Goal: Communication & Community: Answer question/provide support

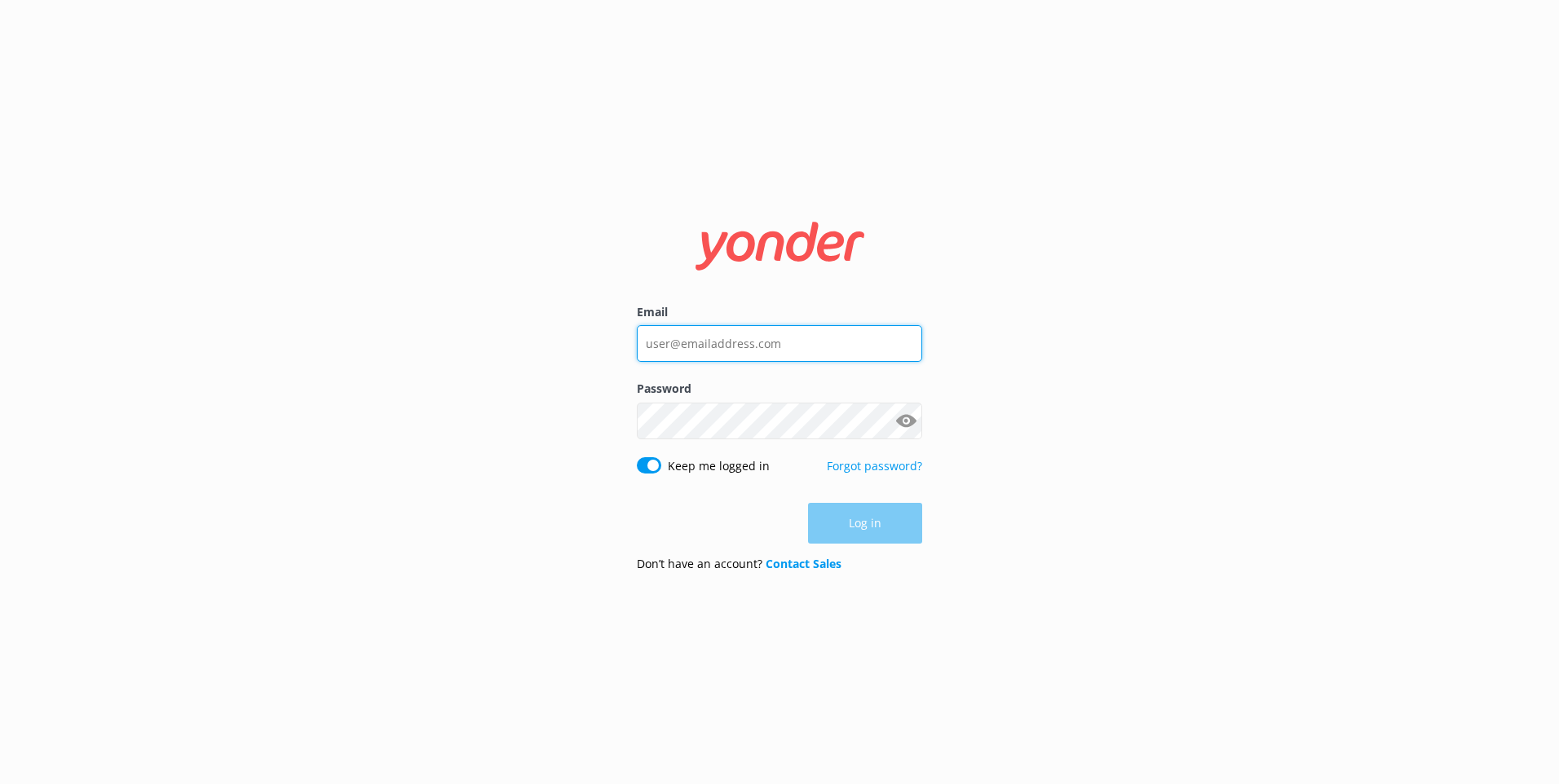
type input "[EMAIL_ADDRESS][DOMAIN_NAME]"
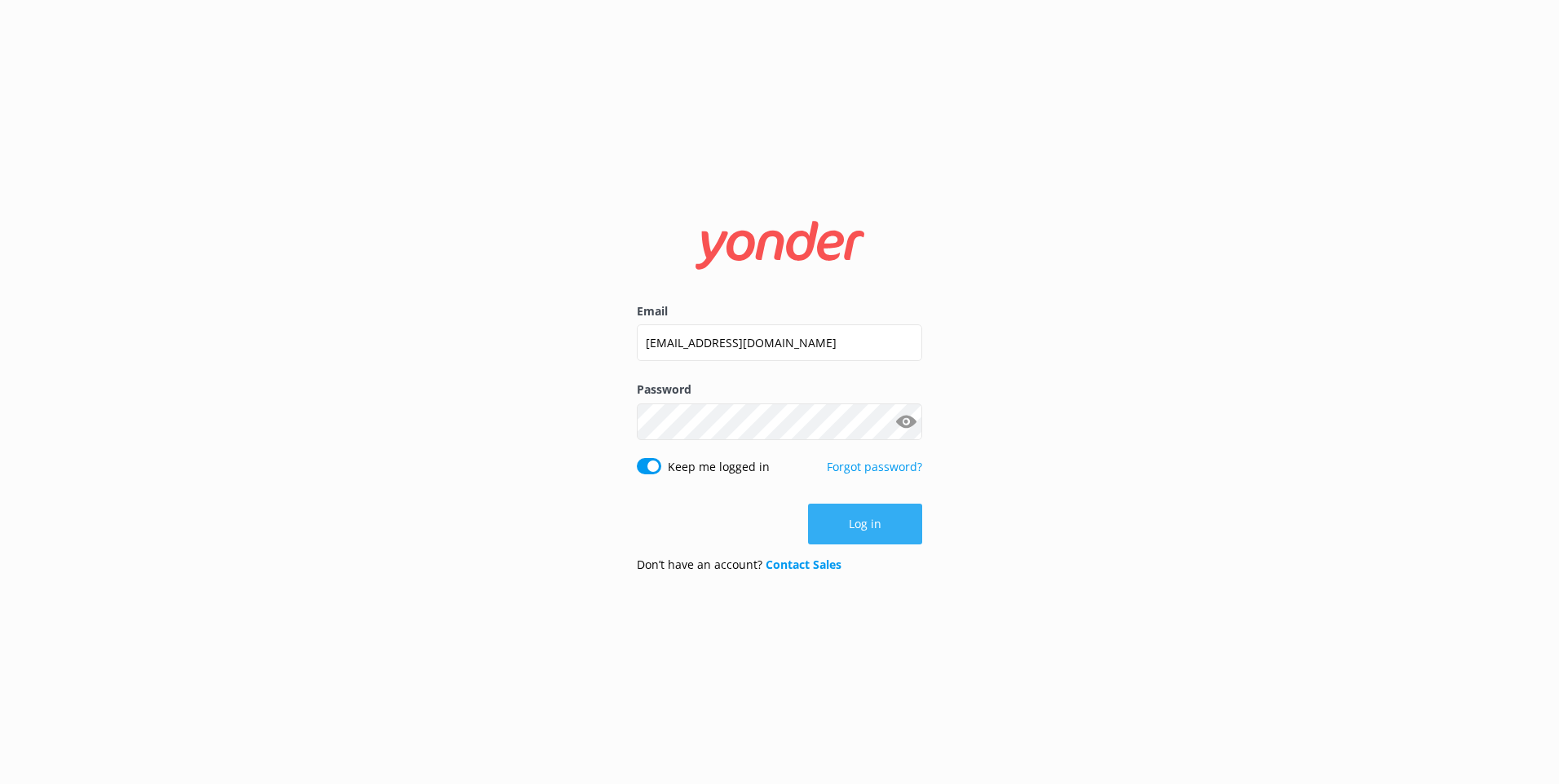
click at [904, 519] on div "Log in" at bounding box center [780, 524] width 285 height 41
click at [904, 519] on button "Log in" at bounding box center [866, 524] width 114 height 41
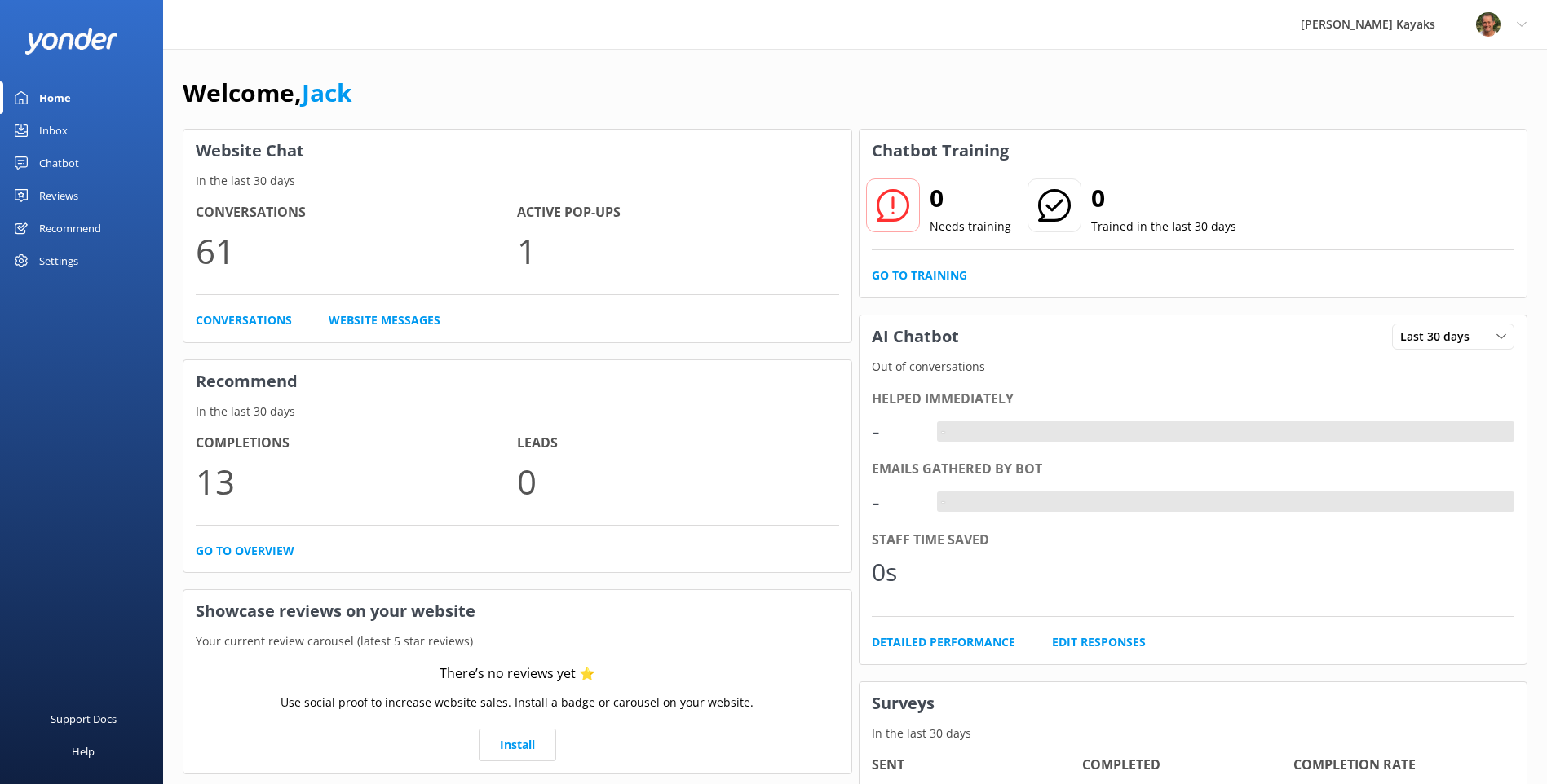
click at [57, 120] on div "Inbox" at bounding box center [53, 131] width 29 height 33
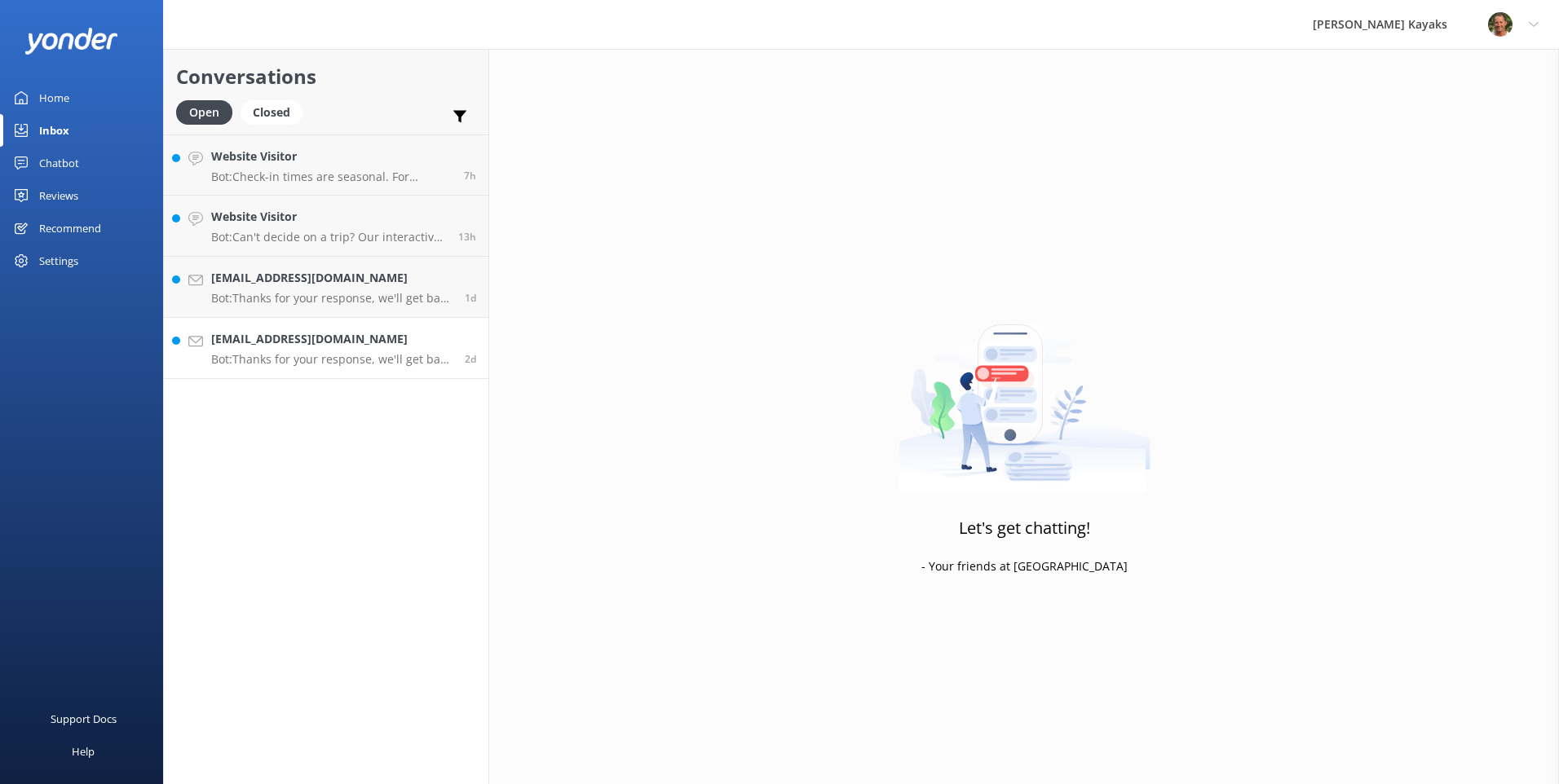
click at [347, 351] on div "[EMAIL_ADDRESS][DOMAIN_NAME] Bot: Thanks for your response, we'll get back to y…" at bounding box center [331, 347] width 241 height 35
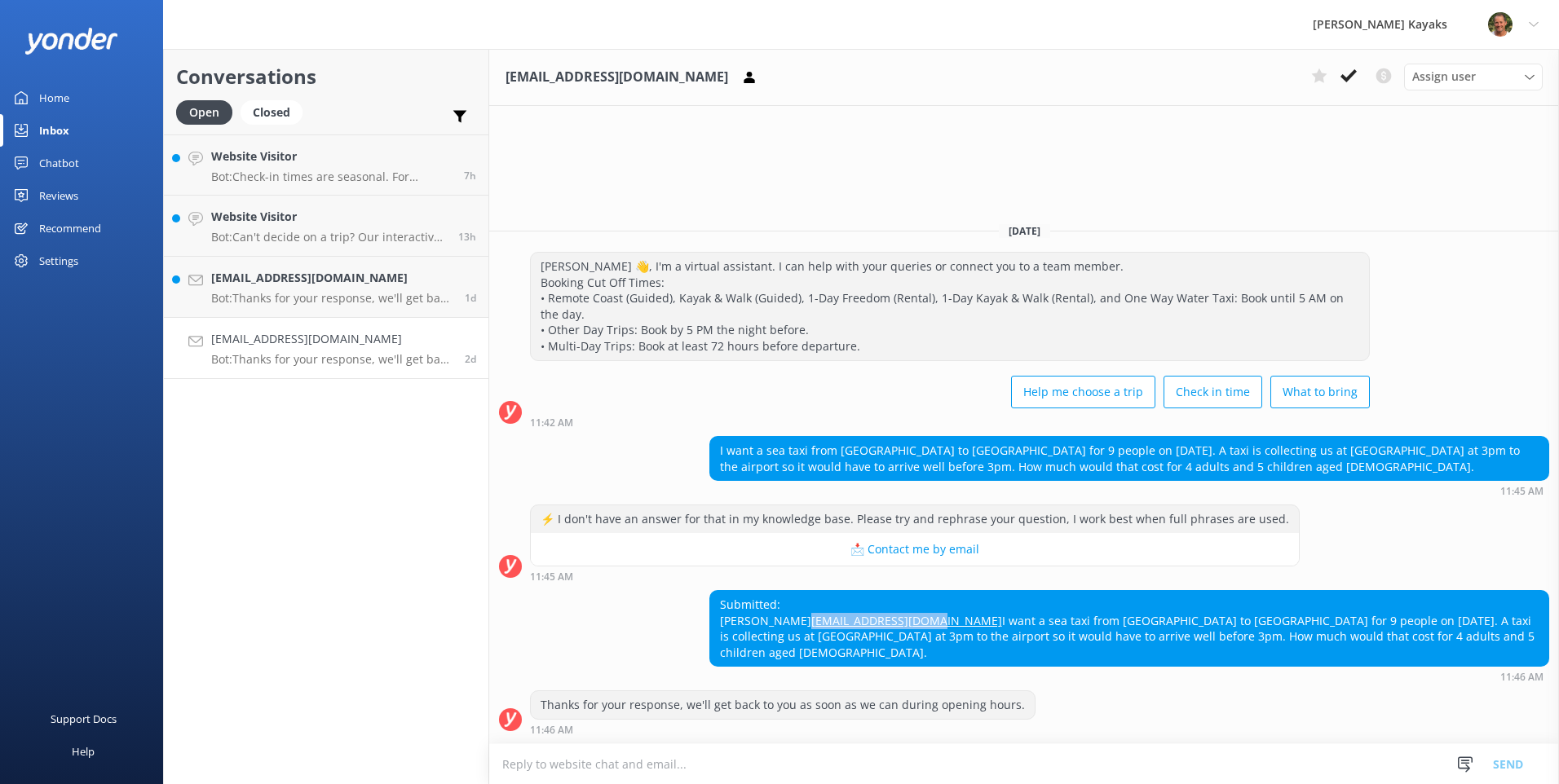
drag, startPoint x: 858, startPoint y: 602, endPoint x: 716, endPoint y: 603, distance: 142.0
click at [716, 603] on div "Submitted: [PERSON_NAME] [PERSON_NAME][EMAIL_ADDRESS][DOMAIN_NAME] I want a sea…" at bounding box center [1129, 628] width 839 height 75
copy link "[EMAIL_ADDRESS][DOMAIN_NAME]"
click at [1358, 78] on button at bounding box center [1349, 76] width 29 height 24
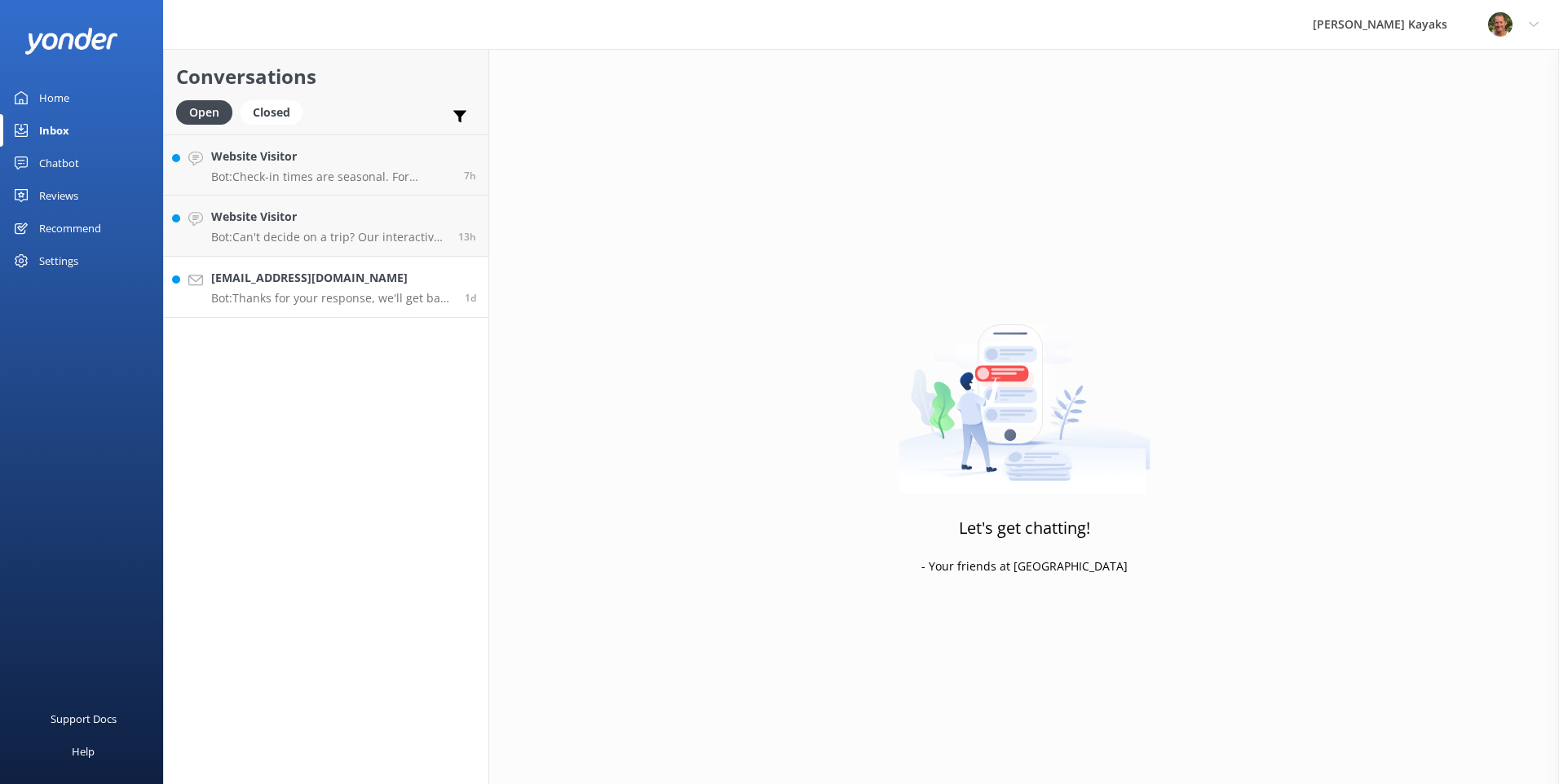
click at [330, 284] on h4 "[EMAIL_ADDRESS][DOMAIN_NAME]" at bounding box center [331, 277] width 241 height 18
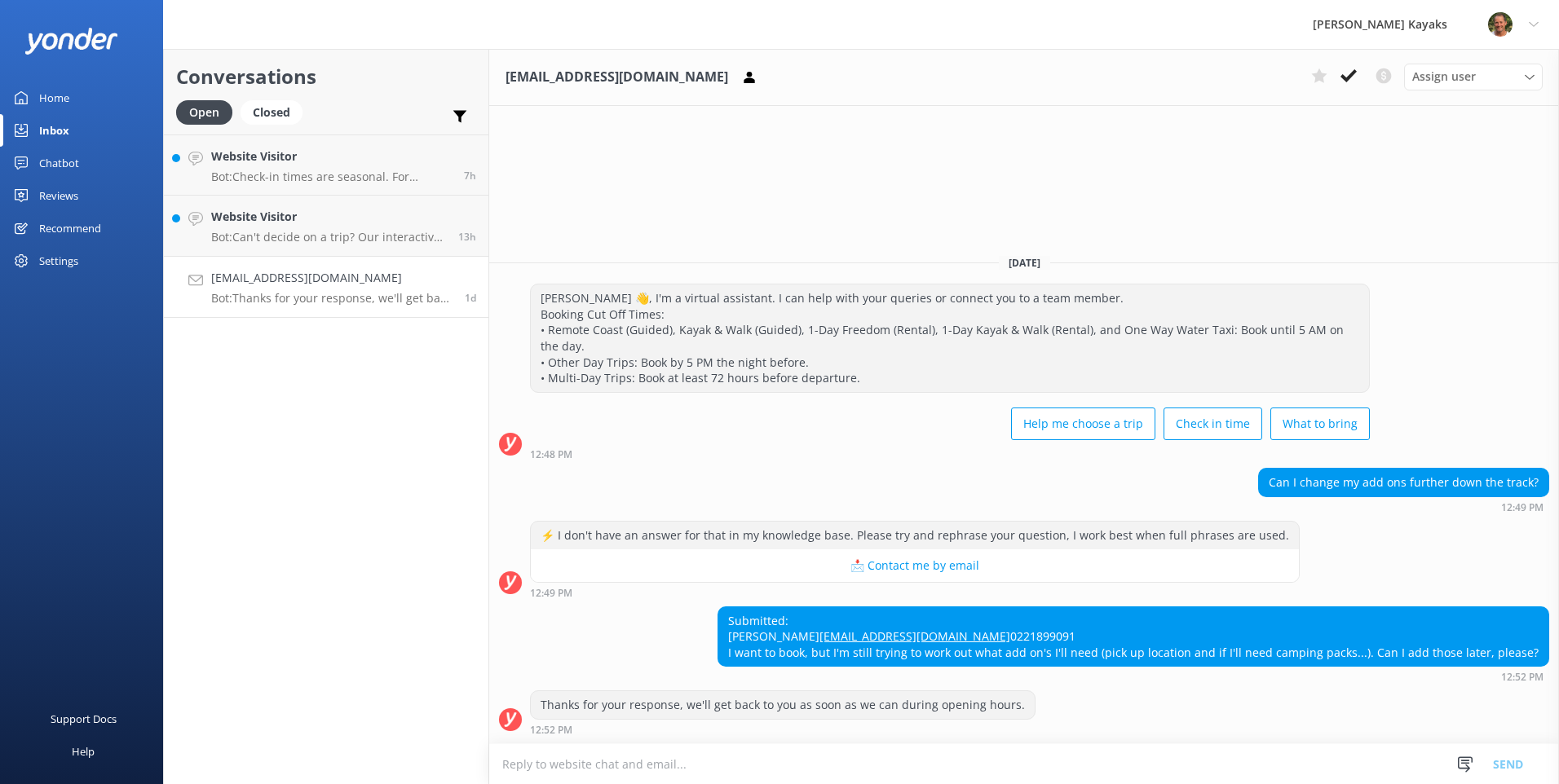
click at [860, 628] on link "[EMAIL_ADDRESS][DOMAIN_NAME]" at bounding box center [915, 636] width 191 height 16
click at [1340, 79] on button at bounding box center [1349, 76] width 29 height 24
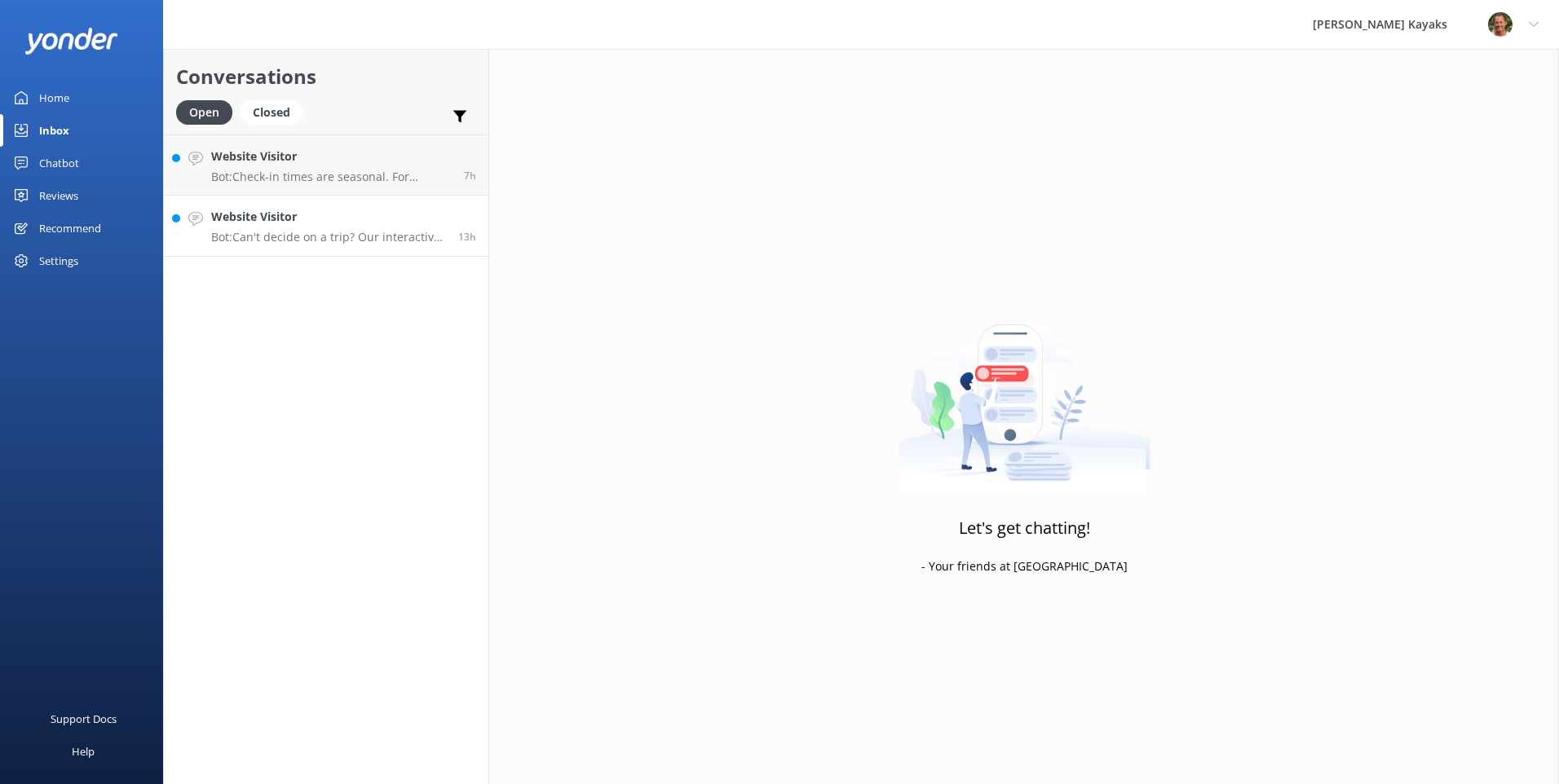
click at [308, 235] on p "Bot: Can't decide on a trip? Our interactive quiz can help recommend a great tr…" at bounding box center [329, 237] width 235 height 15
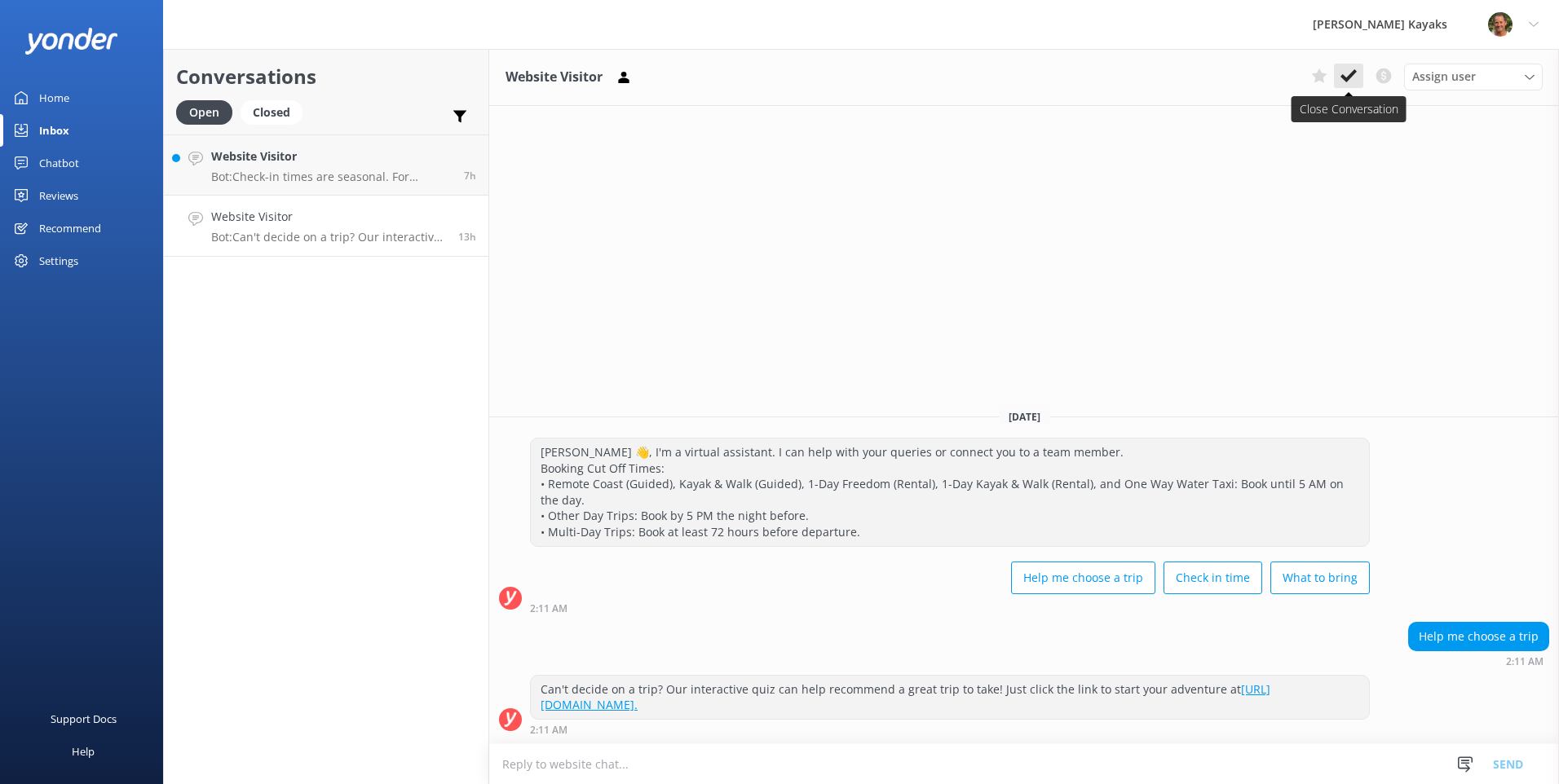
click at [1358, 71] on button at bounding box center [1349, 76] width 29 height 24
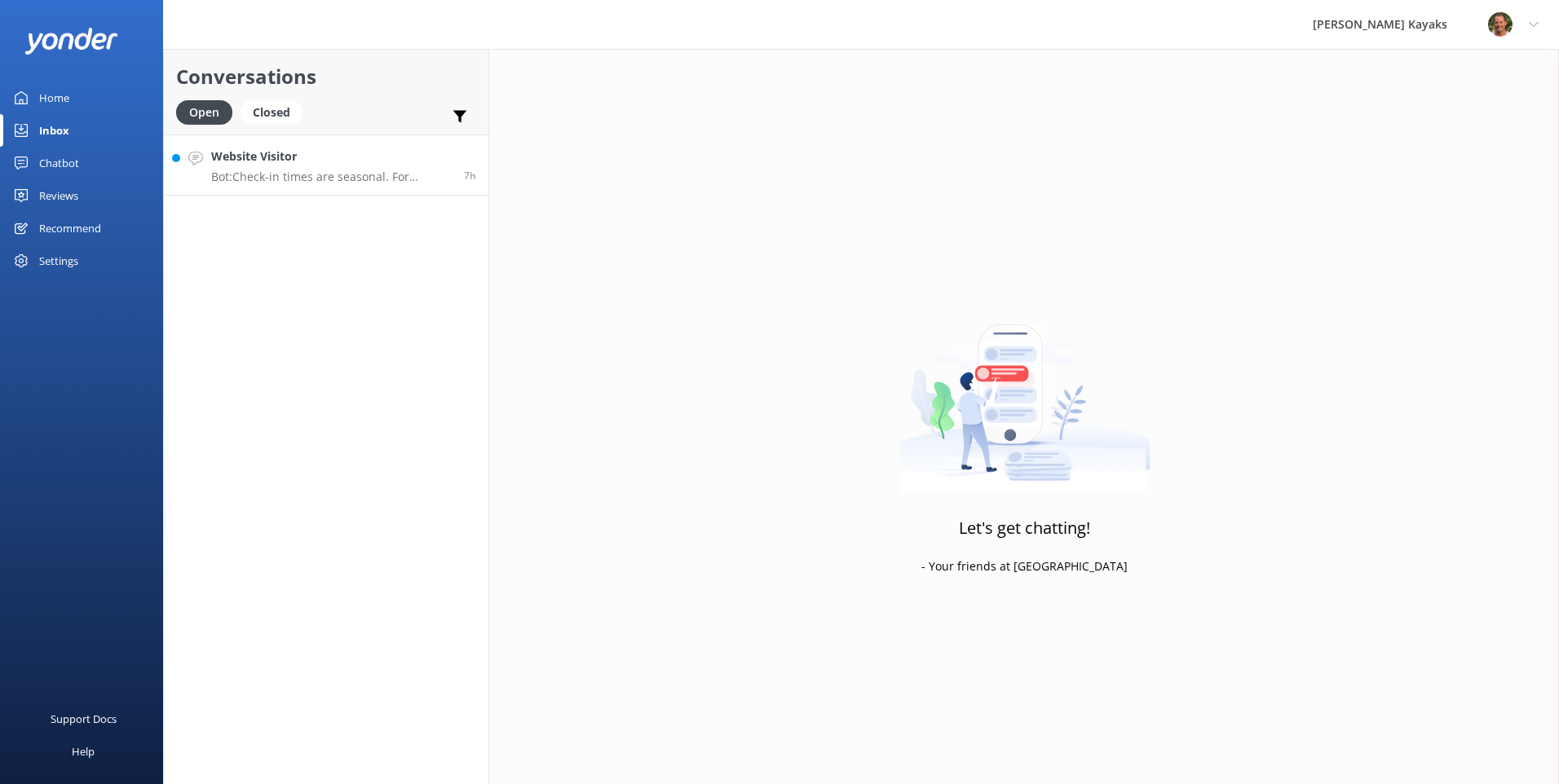
click at [308, 165] on h4 "Website Visitor" at bounding box center [331, 156] width 240 height 18
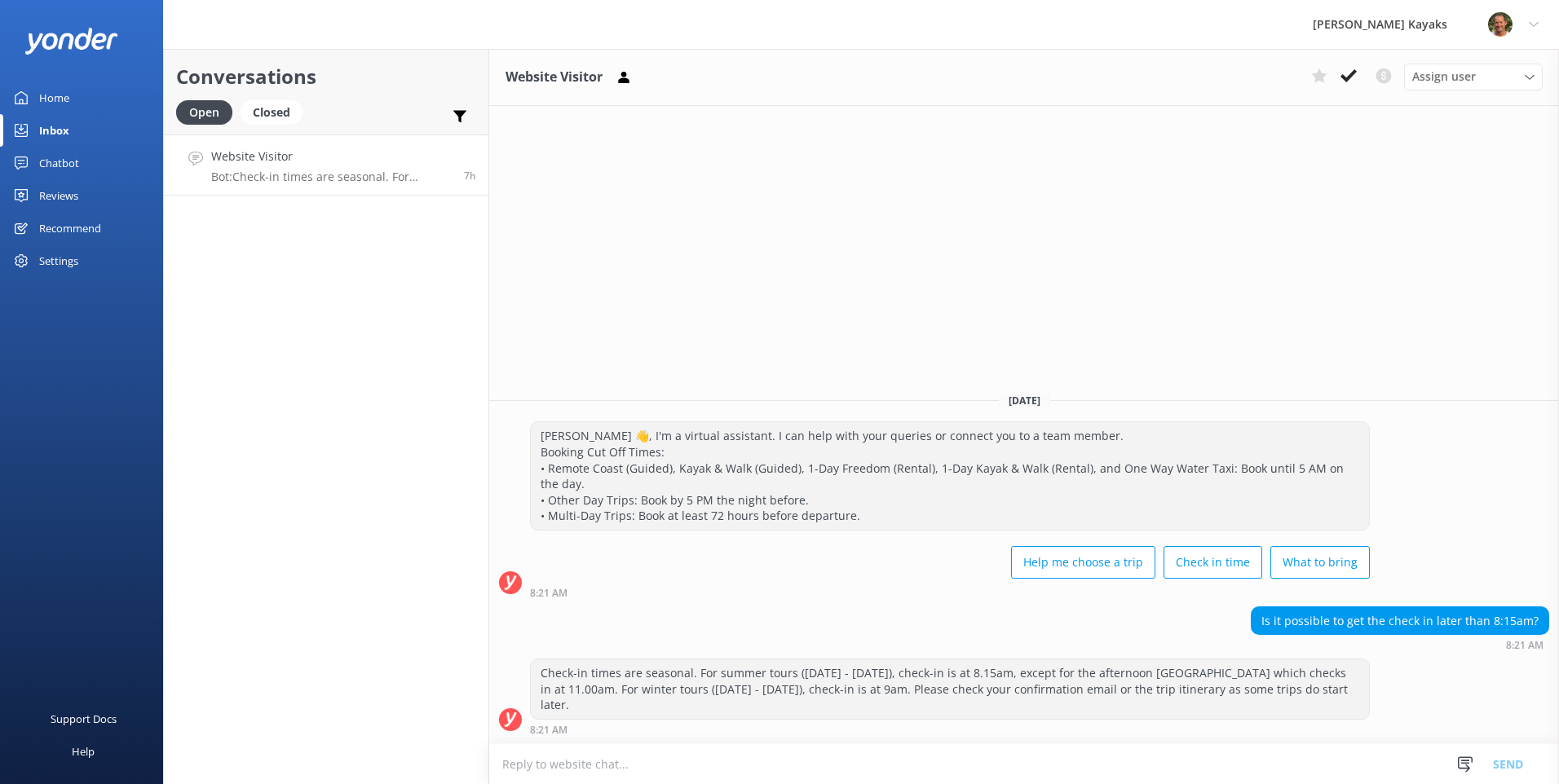
click at [753, 764] on textarea at bounding box center [1024, 764] width 1070 height 40
type textarea "occasionally 10:30am please email us info@atk.co.nz"
click at [1524, 767] on button "Send" at bounding box center [1508, 763] width 61 height 41
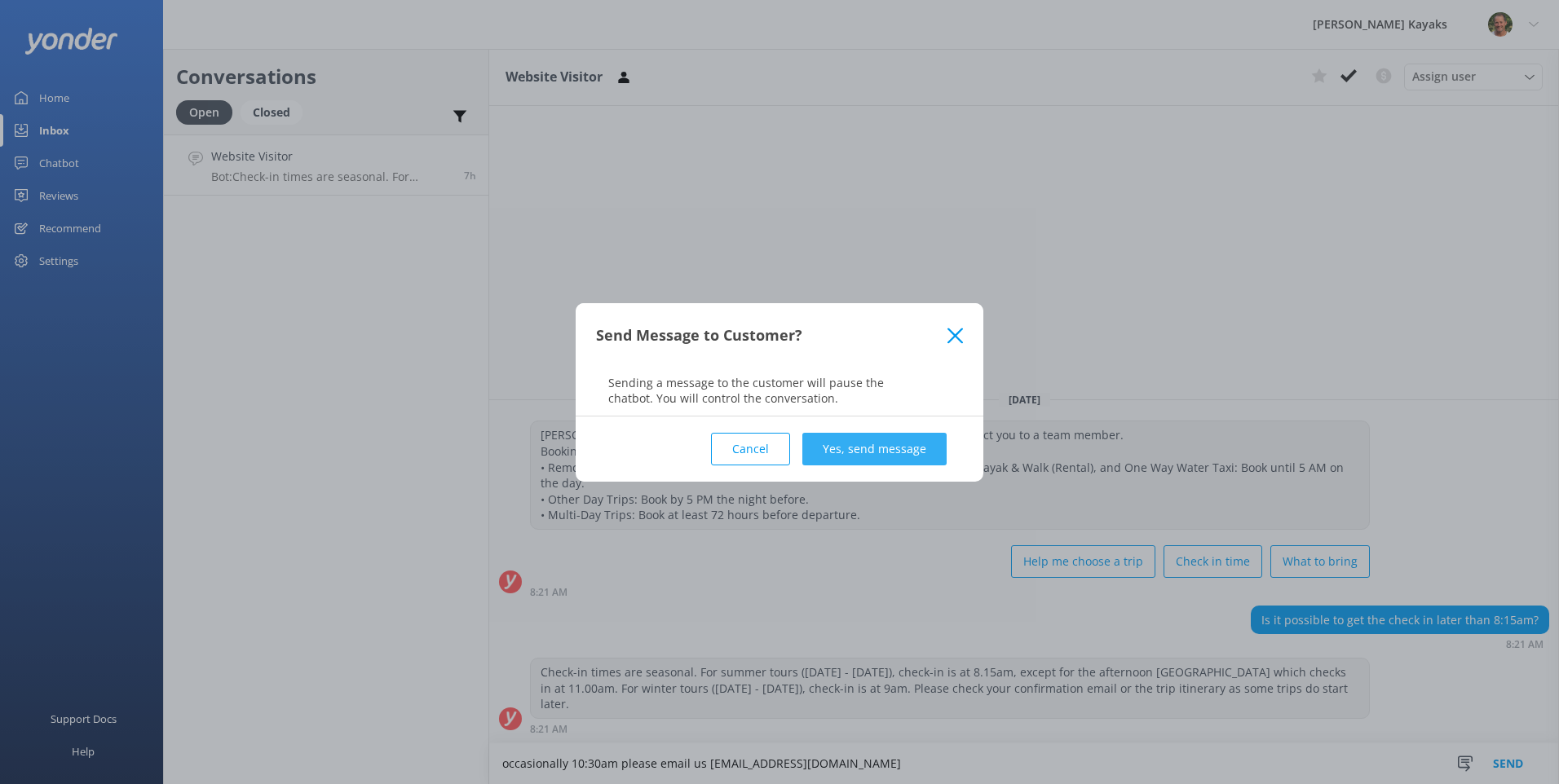
click at [845, 451] on button "Yes, send message" at bounding box center [874, 449] width 144 height 33
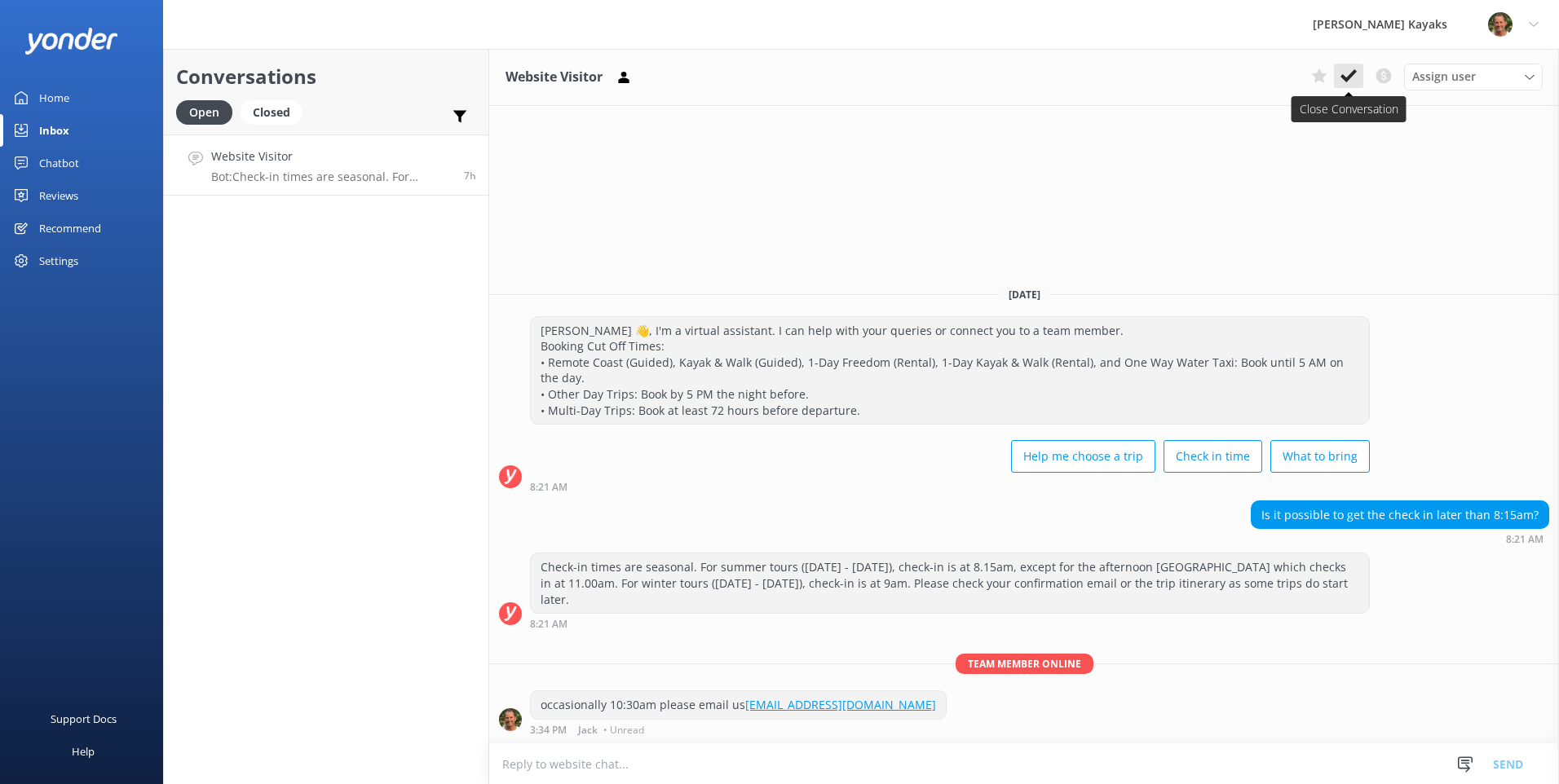
click at [1356, 75] on icon at bounding box center [1348, 75] width 16 height 16
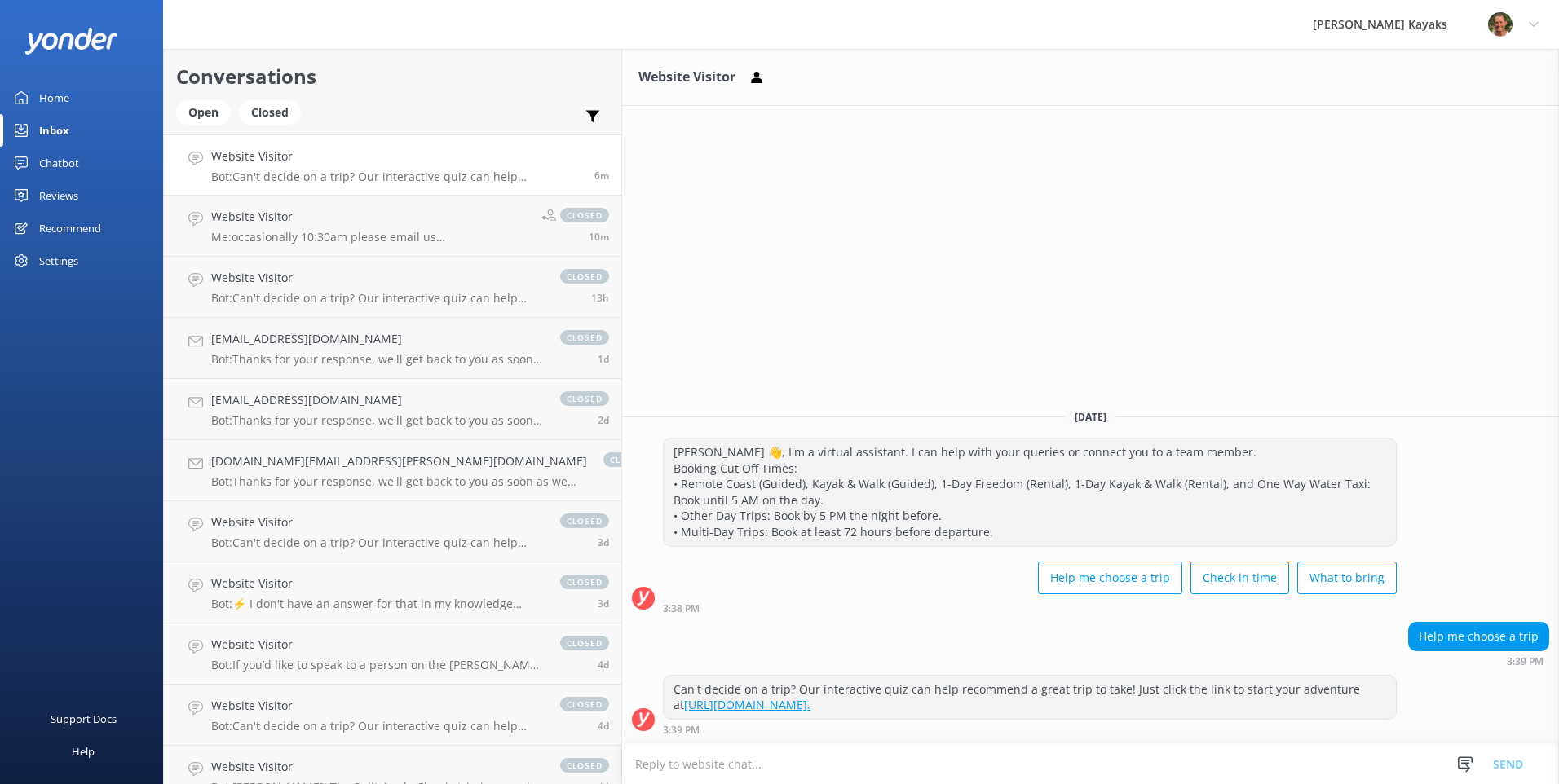
click at [70, 138] on link "Inbox" at bounding box center [81, 131] width 163 height 33
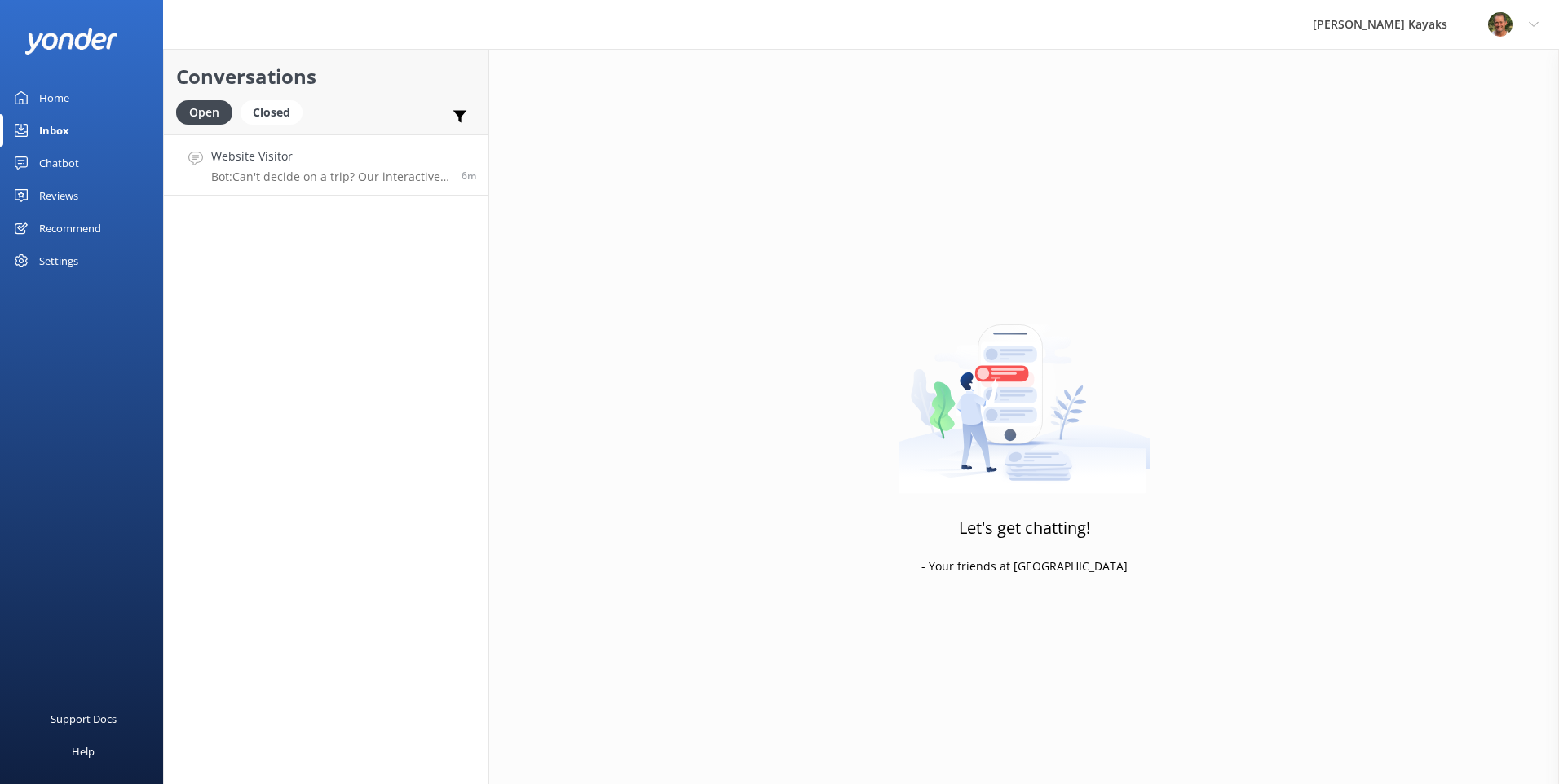
click at [233, 172] on p "Bot: Can't decide on a trip? Our interactive quiz can help recommend a great tr…" at bounding box center [329, 176] width 238 height 15
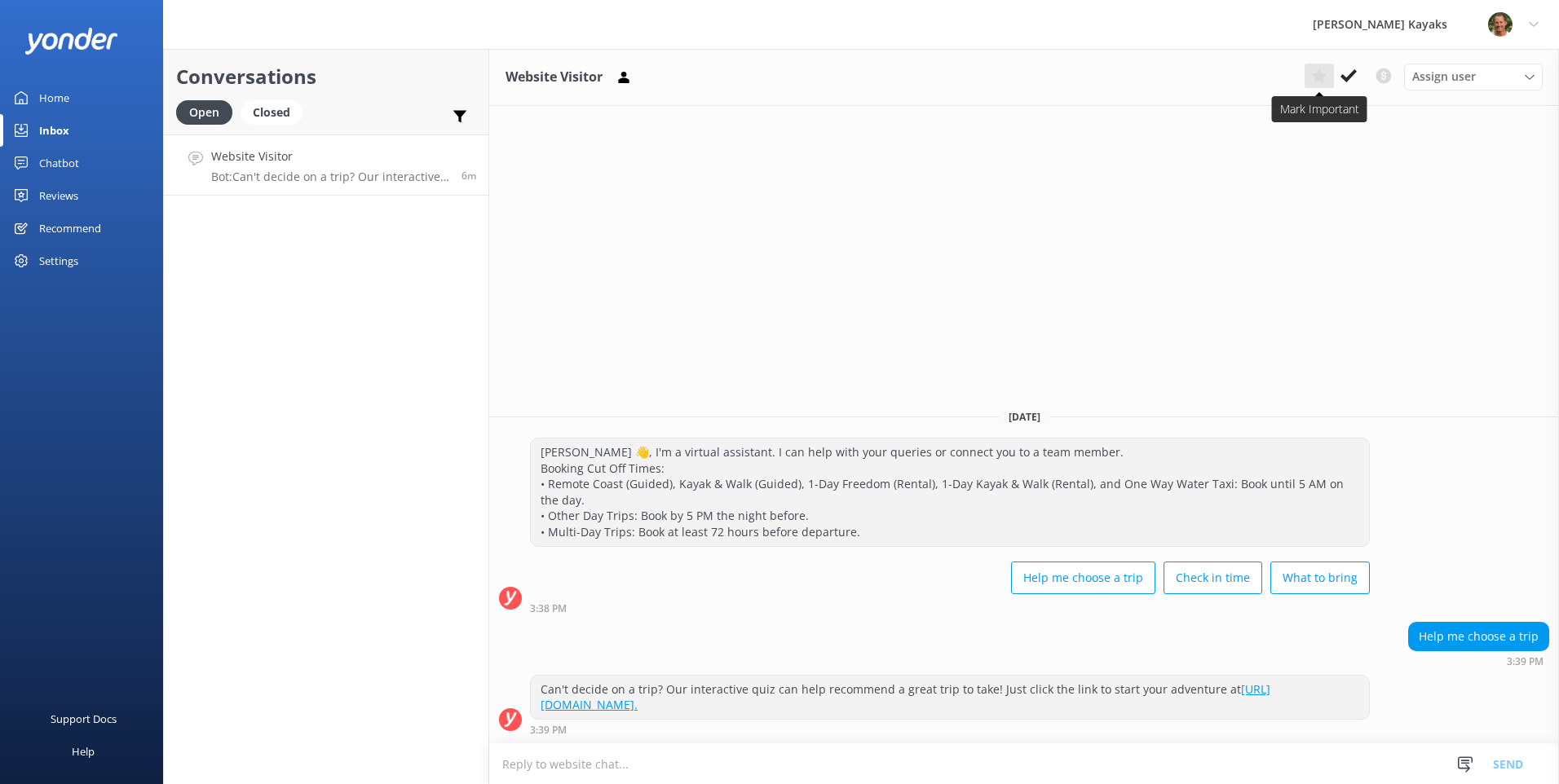
drag, startPoint x: 1361, startPoint y: 80, endPoint x: 1322, endPoint y: 73, distance: 39.6
click at [1360, 80] on button at bounding box center [1349, 76] width 29 height 24
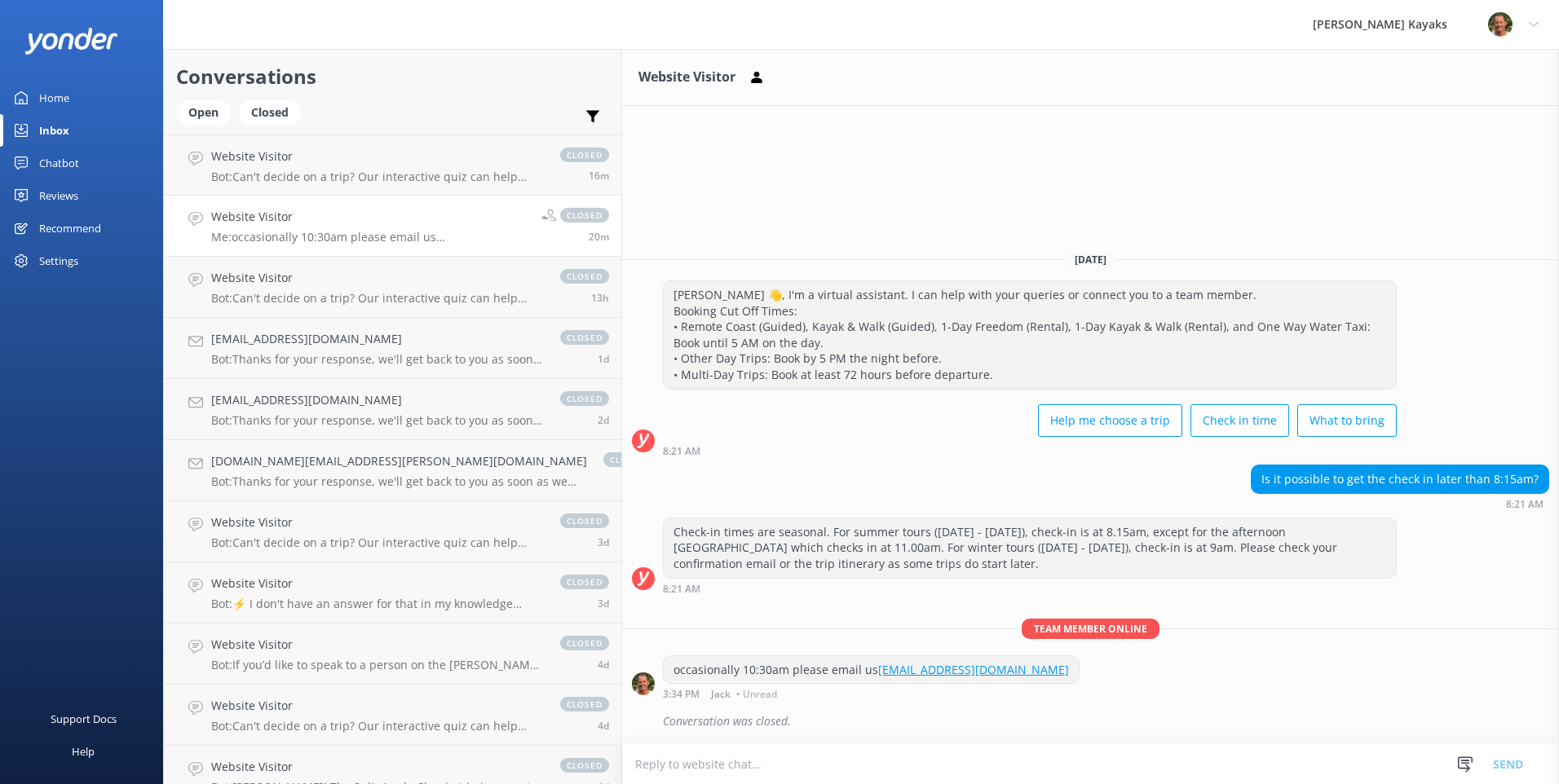
click at [74, 138] on link "Inbox" at bounding box center [81, 131] width 163 height 33
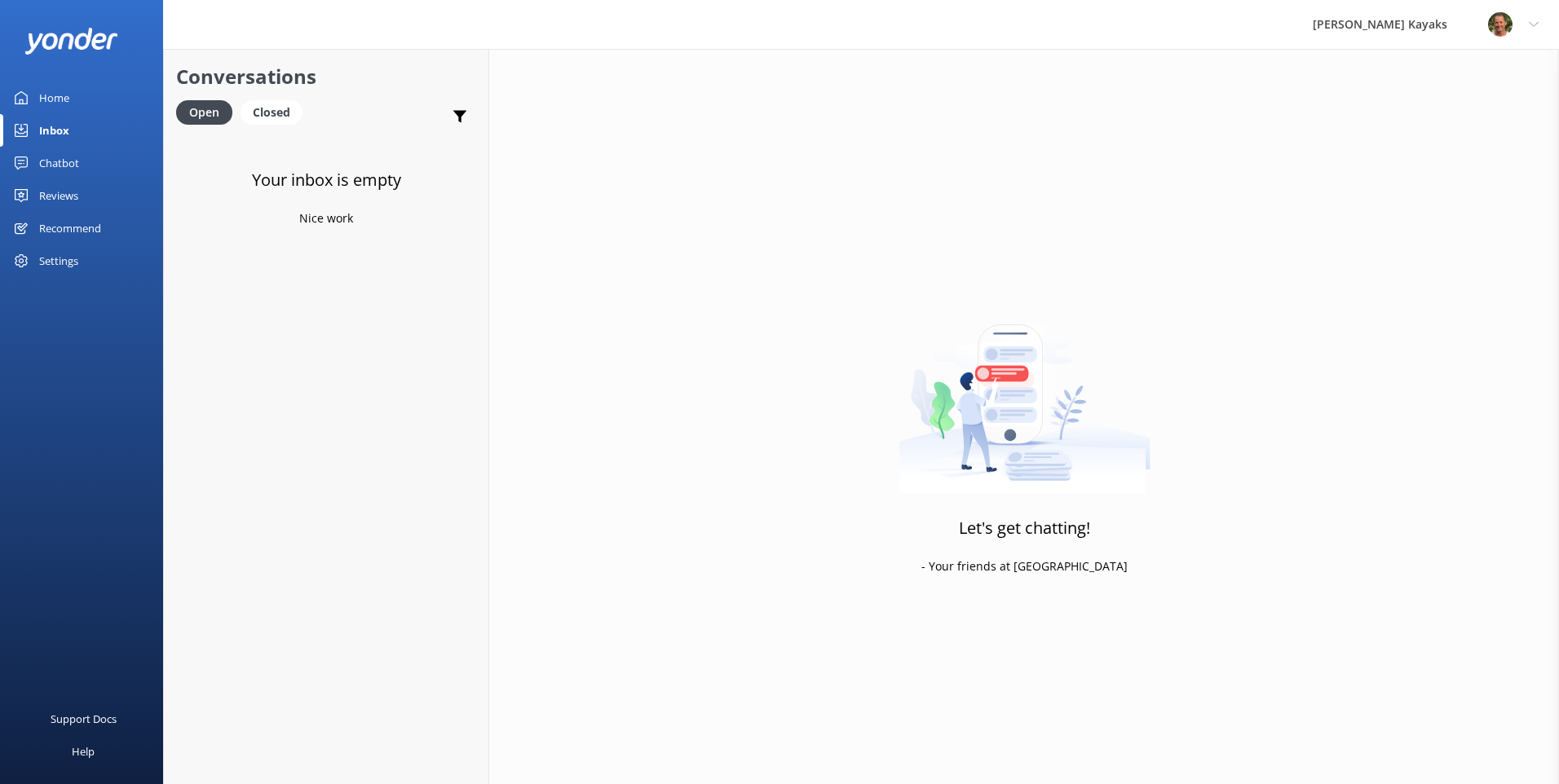
click at [74, 125] on link "Inbox" at bounding box center [81, 131] width 163 height 33
click at [283, 106] on div "Closed" at bounding box center [272, 112] width 62 height 24
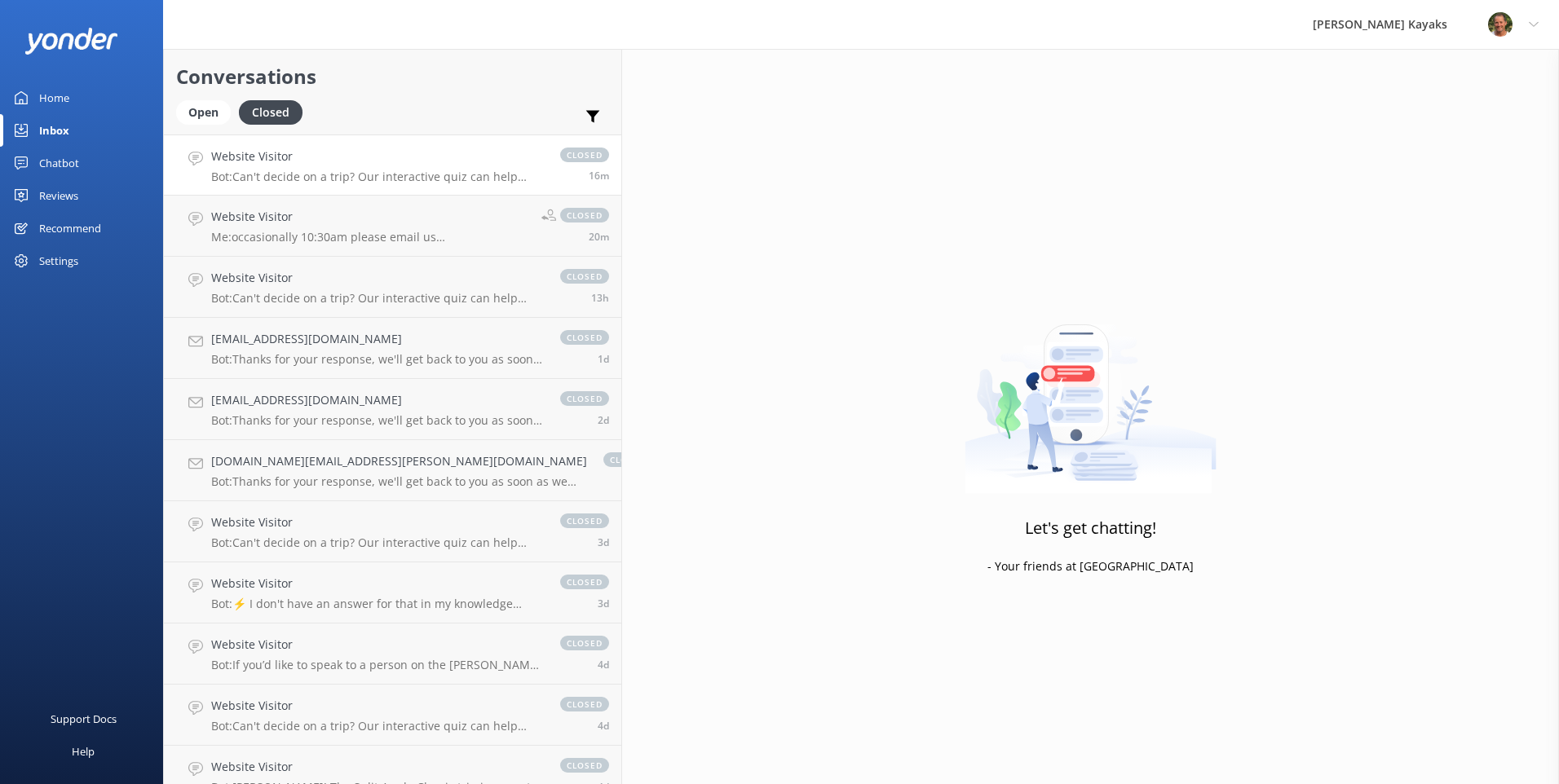
click at [303, 176] on p "Bot: Can't decide on a trip? Our interactive quiz can help recommend a great tr…" at bounding box center [377, 176] width 333 height 15
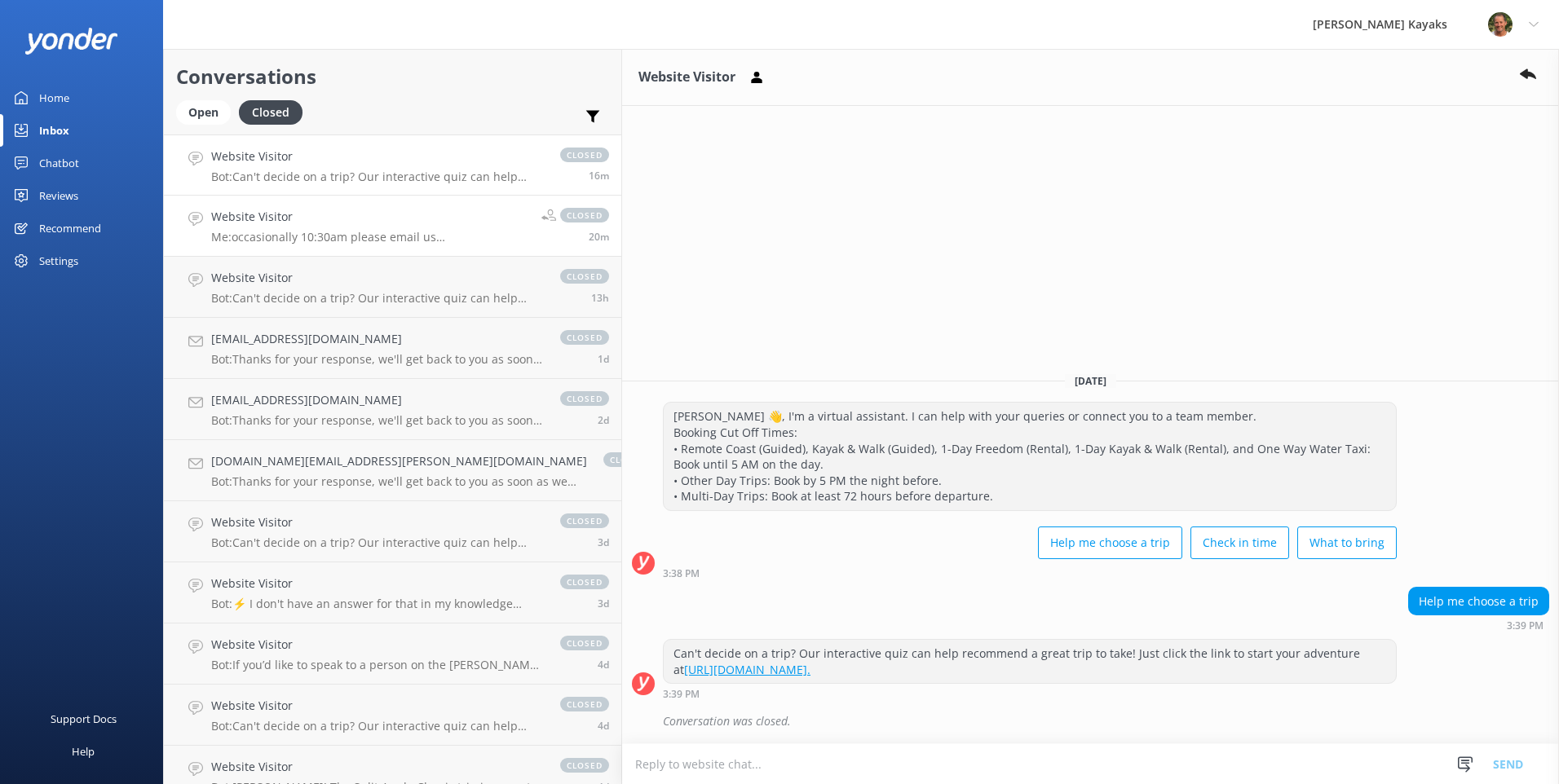
click at [299, 216] on h4 "Website Visitor" at bounding box center [370, 216] width 318 height 18
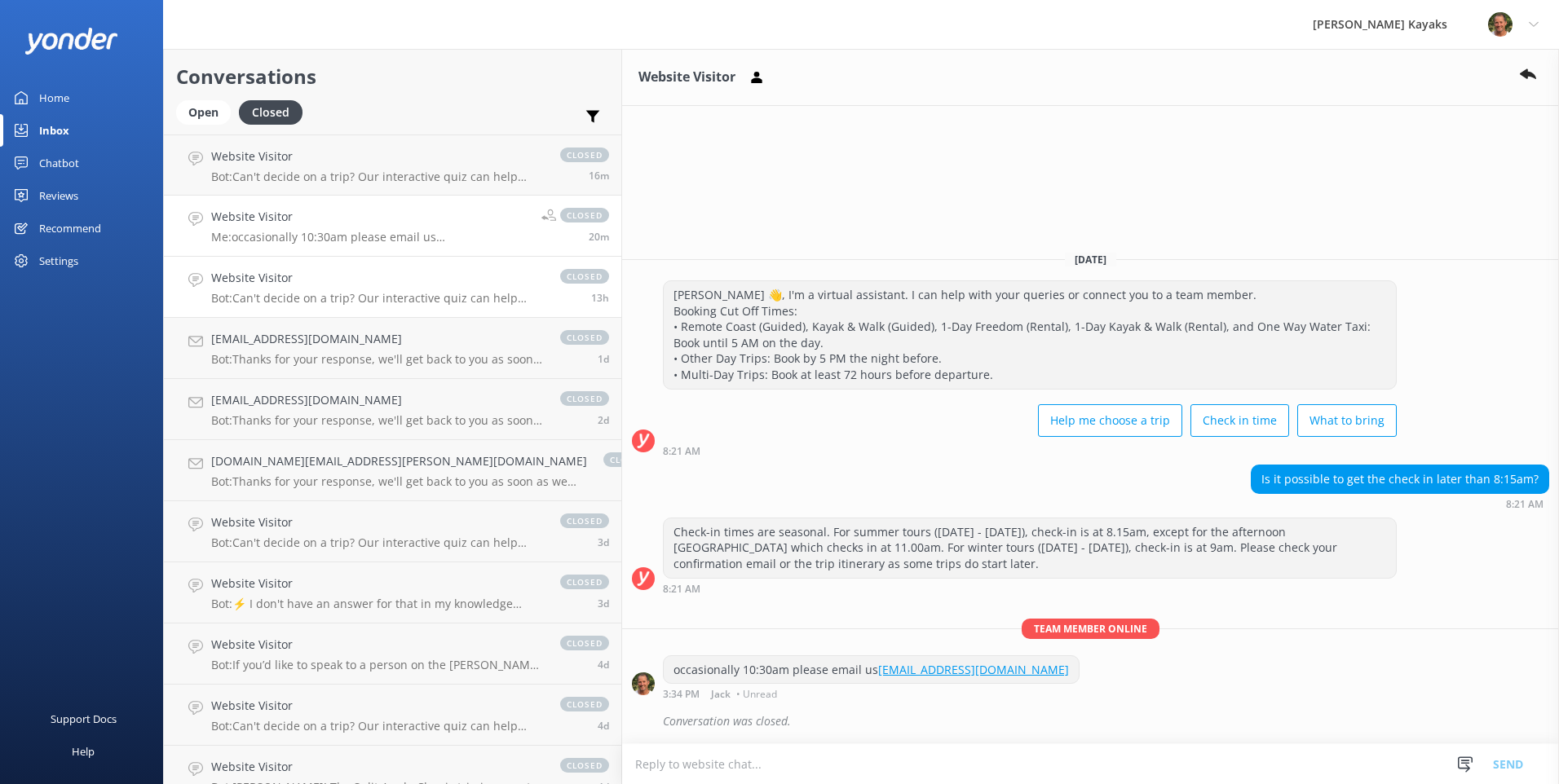
click at [310, 273] on h4 "Website Visitor" at bounding box center [377, 277] width 333 height 18
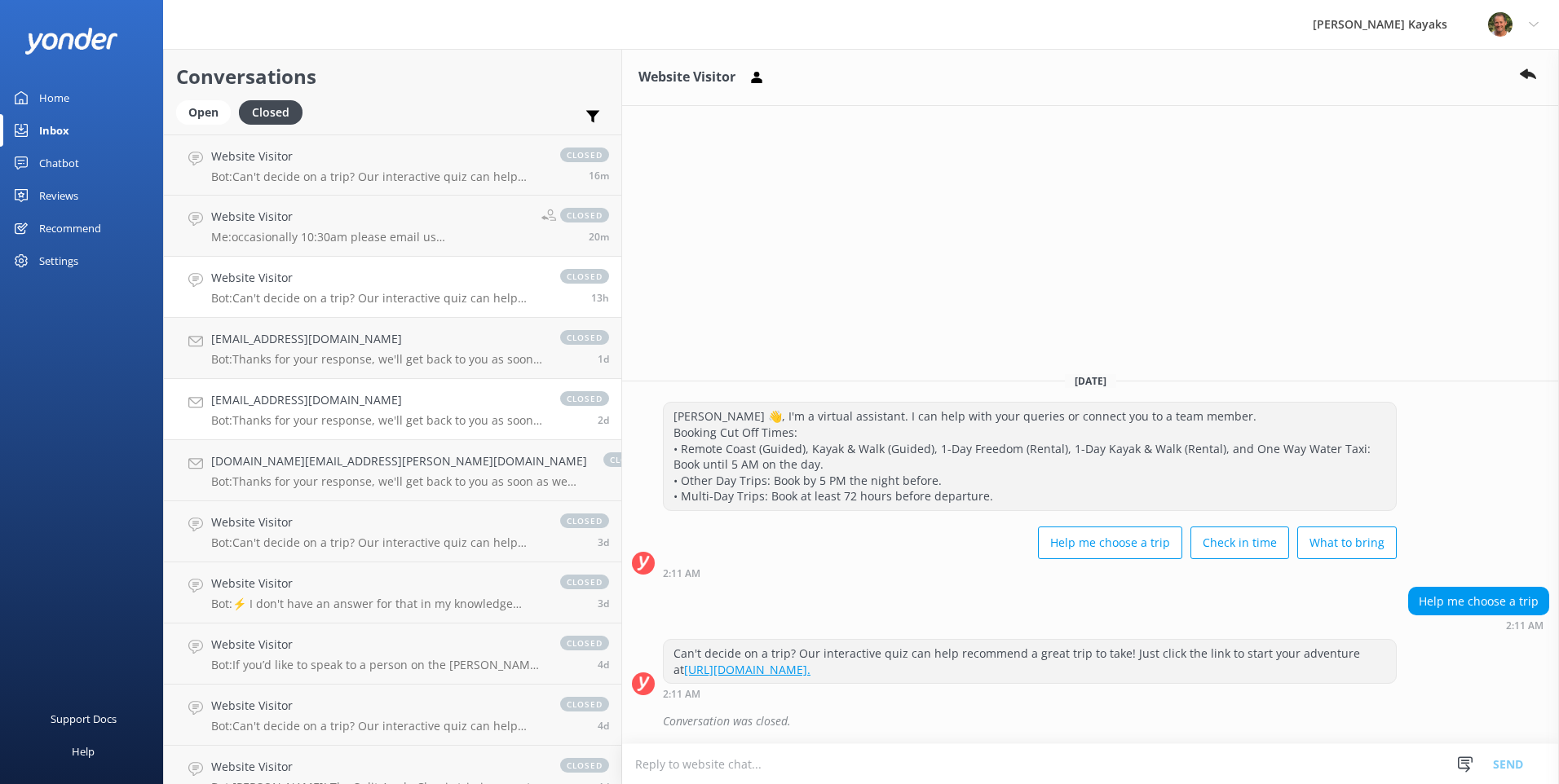
click at [290, 430] on link "pchmaxwell@gmail.com Bot: Thanks for your response, we'll get back to you as so…" at bounding box center [393, 410] width 457 height 61
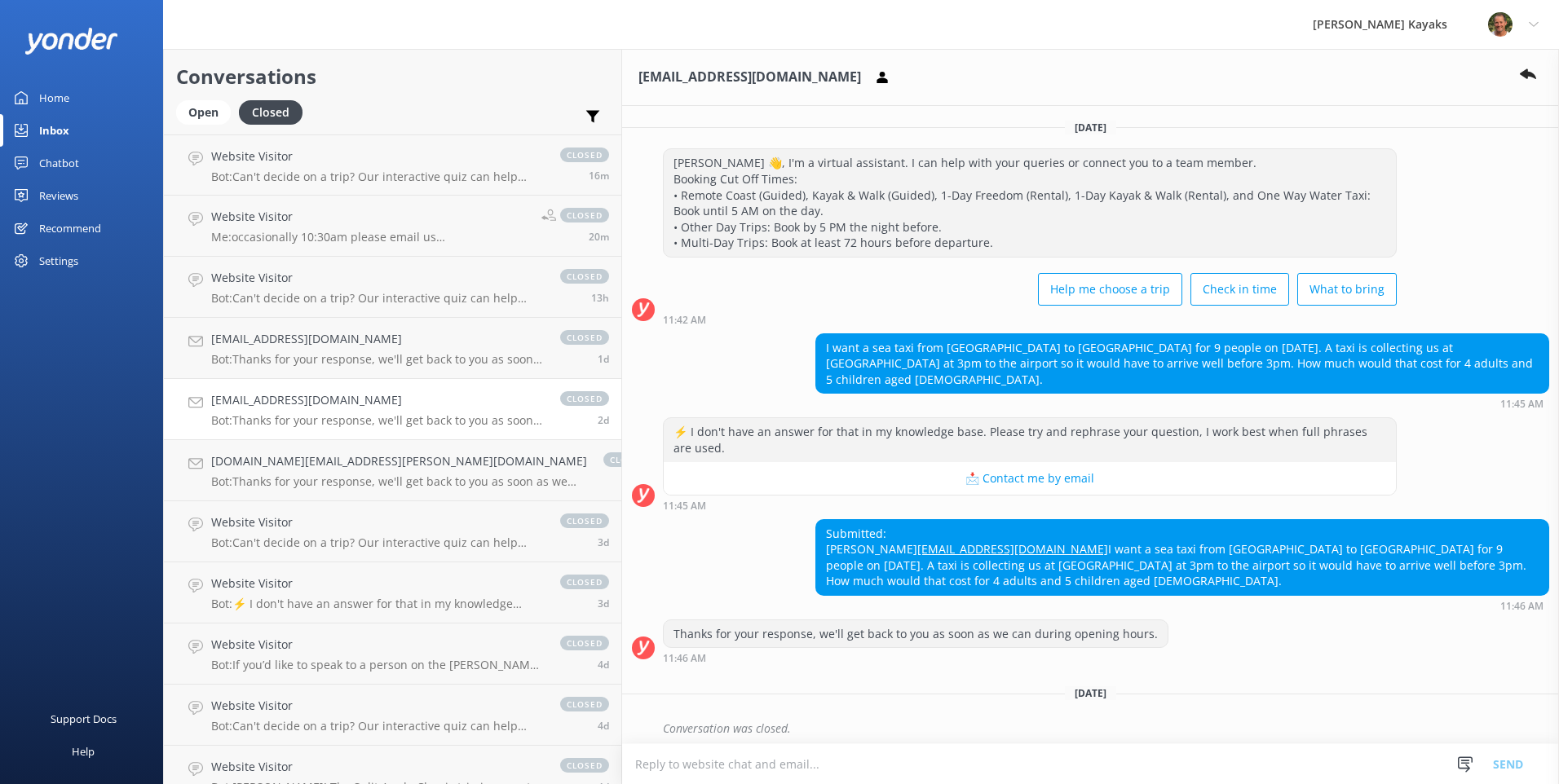
scroll to position [7, 0]
